Goal: Communication & Community: Participate in discussion

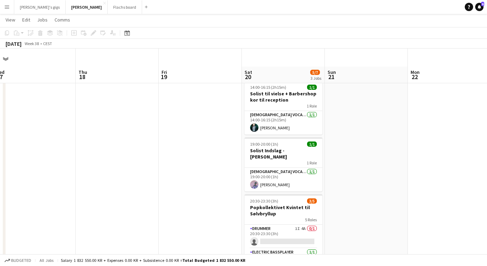
scroll to position [26, 0]
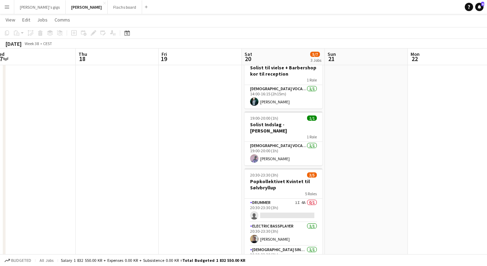
click at [4, 8] on app-icon "Menu" at bounding box center [7, 7] width 6 height 6
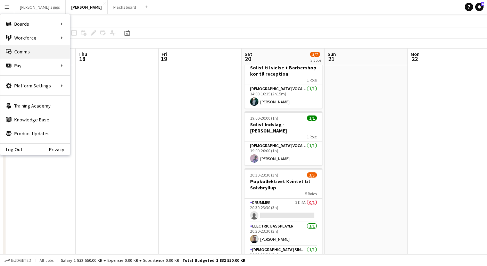
click at [25, 54] on link "Comms Comms" at bounding box center [34, 52] width 69 height 14
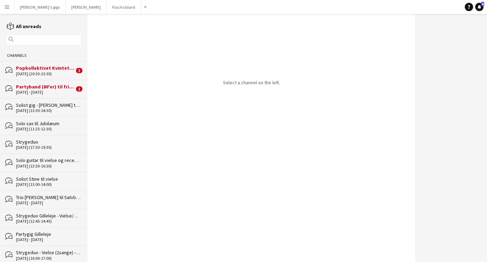
click at [53, 86] on div "Partyband (80'er) til frivillige arrangement" at bounding box center [45, 87] width 58 height 6
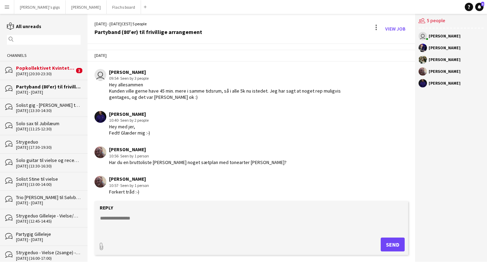
click at [57, 65] on div "Popkollektivet Kvintet til Sølvbryllup" at bounding box center [45, 68] width 58 height 6
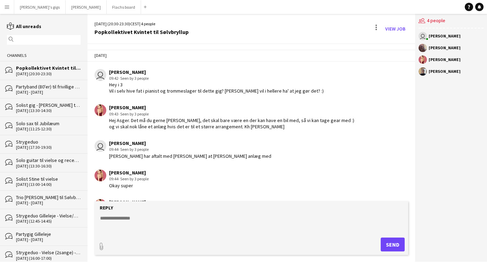
scroll to position [198, 0]
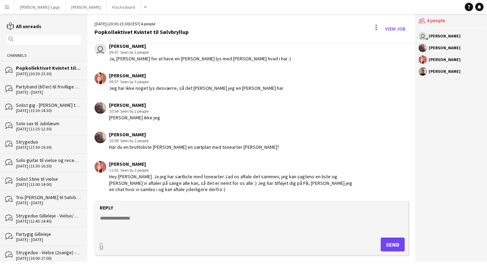
click at [62, 88] on div "Partyband (80'er) til frivillige arrangement" at bounding box center [48, 87] width 65 height 6
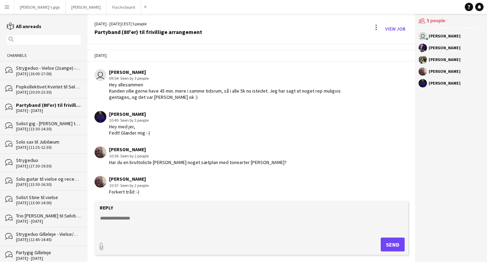
click at [7, 1] on button "Menu" at bounding box center [7, 7] width 14 height 14
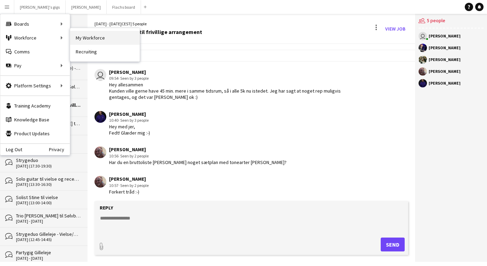
click at [123, 43] on link "My Workforce" at bounding box center [104, 38] width 69 height 14
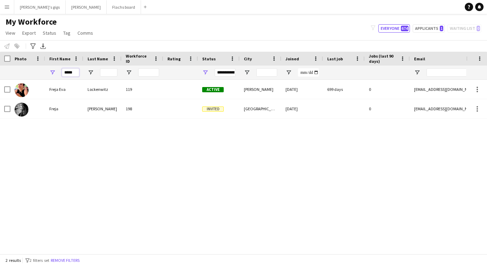
click at [70, 71] on input "*****" at bounding box center [70, 72] width 17 height 8
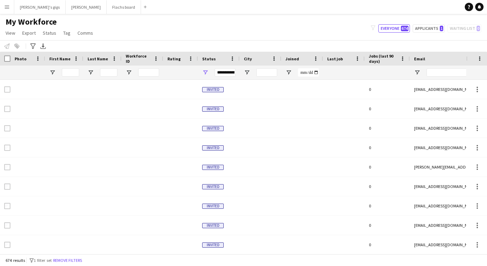
click at [133, 39] on div "My Workforce View Views Default view New view Update view Delete view Edit name…" at bounding box center [243, 29] width 487 height 24
click at [6, 8] on app-icon "Menu" at bounding box center [7, 7] width 6 height 6
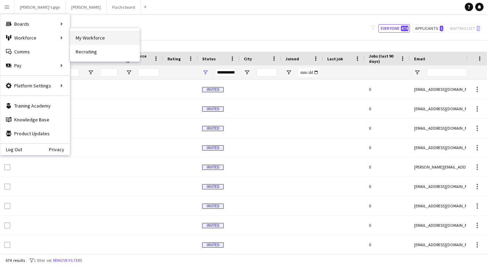
click at [117, 35] on link "My Workforce" at bounding box center [104, 38] width 69 height 14
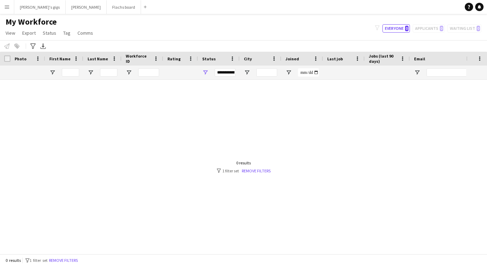
click at [106, 111] on div at bounding box center [233, 167] width 466 height 174
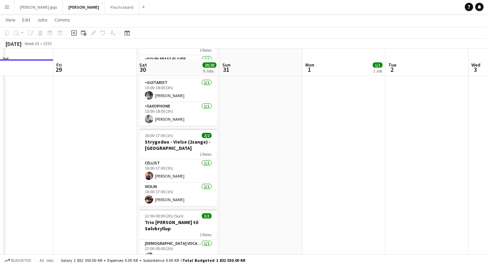
scroll to position [396, 0]
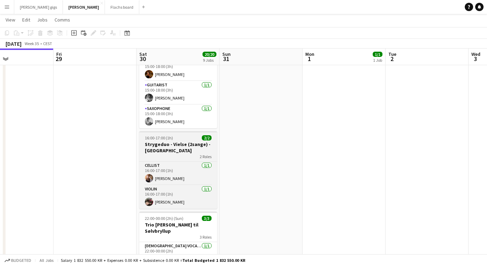
click at [177, 141] on h3 "Strygeduo - Vielse (2sange) - [GEOGRAPHIC_DATA]" at bounding box center [178, 147] width 78 height 12
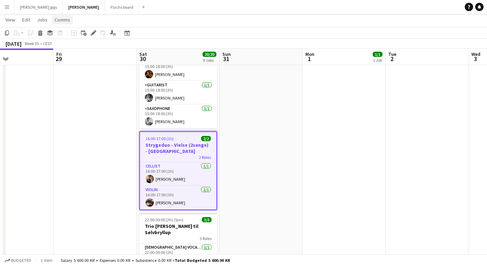
click at [65, 21] on span "Comms" at bounding box center [62, 20] width 16 height 6
click at [69, 49] on span "Create chat" at bounding box center [69, 49] width 24 height 6
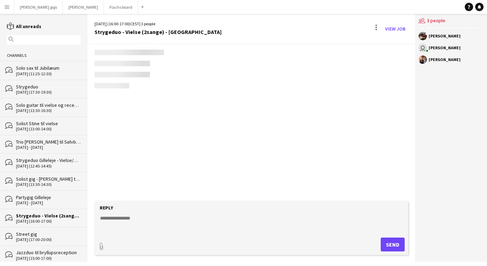
scroll to position [579, 0]
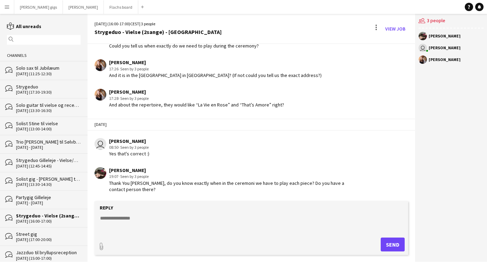
click at [188, 227] on textarea at bounding box center [252, 224] width 306 height 18
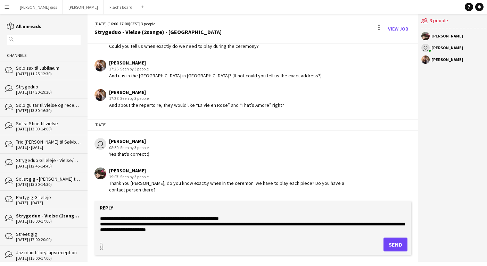
scroll to position [11, 0]
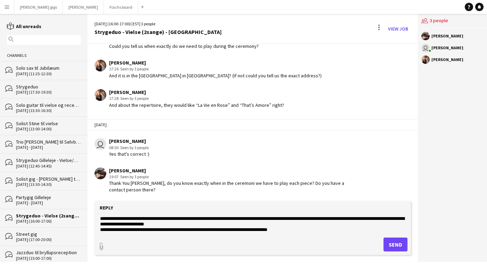
click at [285, 229] on textarea "**********" at bounding box center [252, 224] width 306 height 18
click at [283, 230] on textarea "**********" at bounding box center [252, 224] width 306 height 18
click at [300, 230] on textarea "**********" at bounding box center [252, 224] width 306 height 18
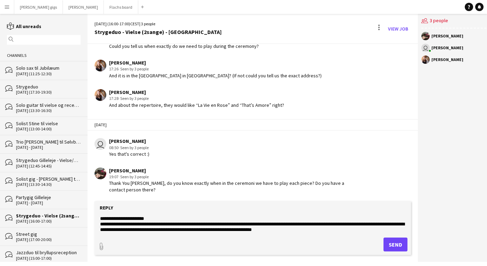
scroll to position [22, 0]
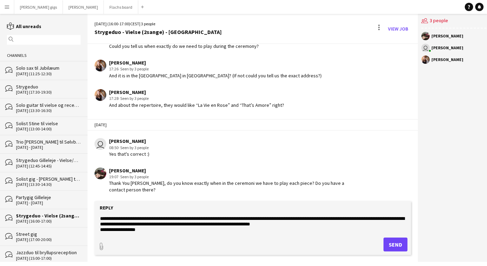
type textarea "**********"
click at [388, 249] on button "Send" at bounding box center [395, 245] width 24 height 14
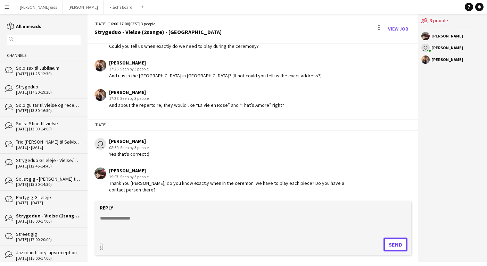
scroll to position [666, 0]
